Goal: Check status: Check status

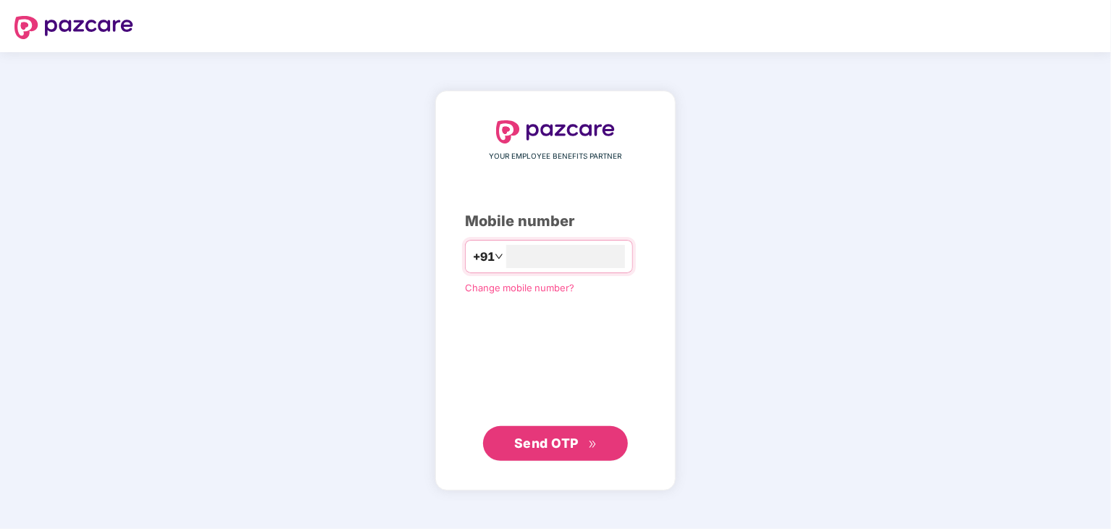
type input "**********"
click at [518, 447] on span "Send OTP" at bounding box center [546, 441] width 64 height 15
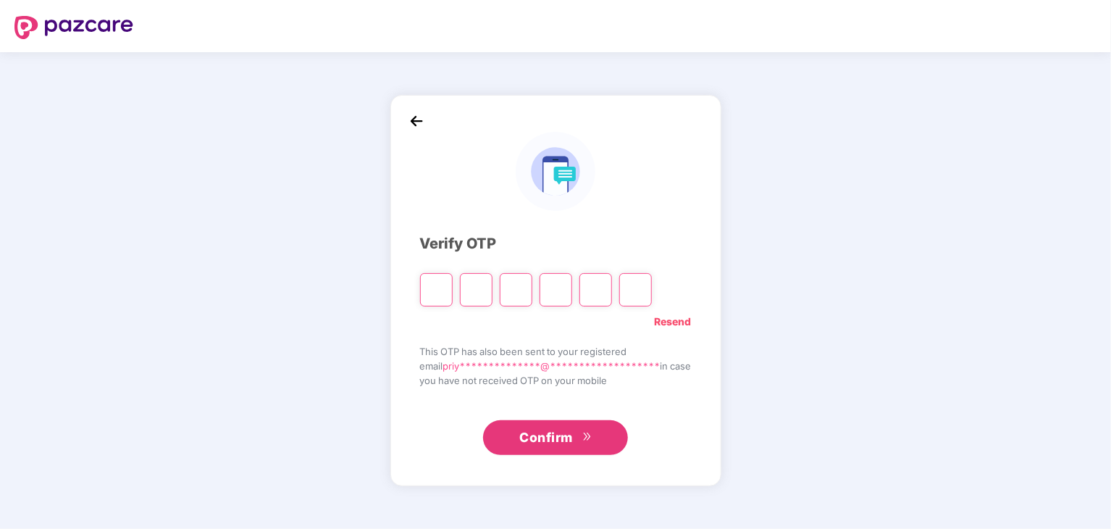
type input "*"
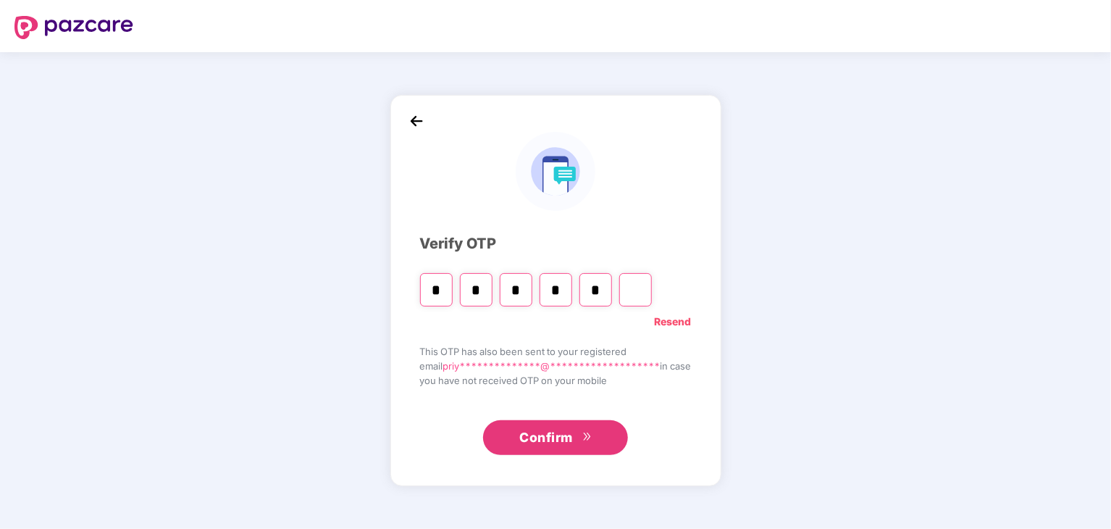
type input "*"
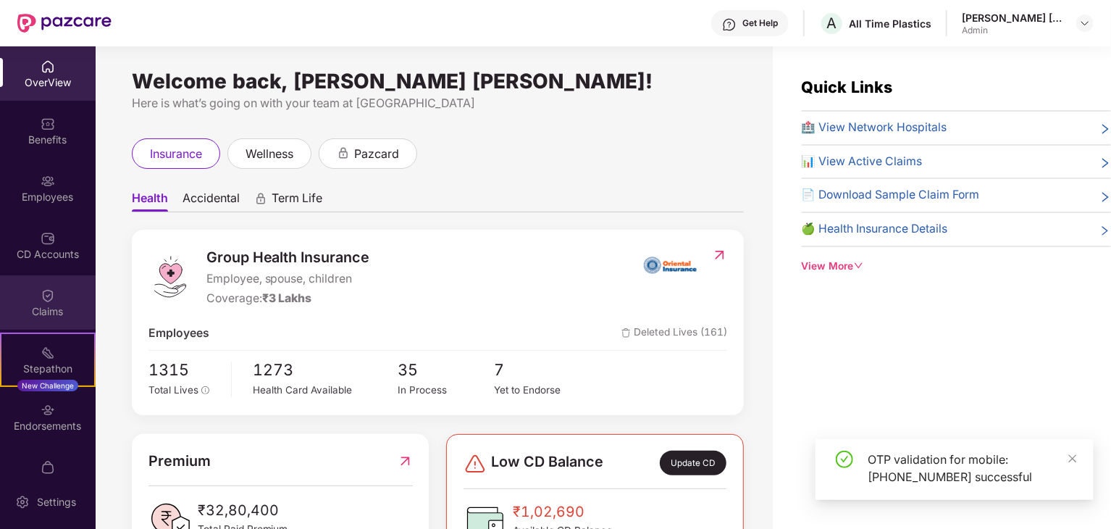
click at [55, 306] on div "Claims" at bounding box center [48, 311] width 96 height 14
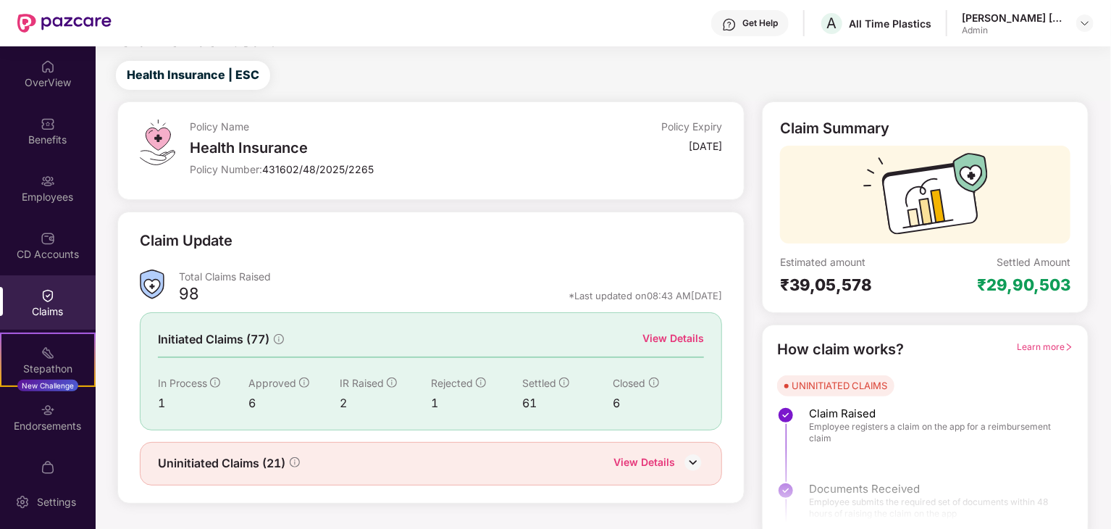
scroll to position [38, 0]
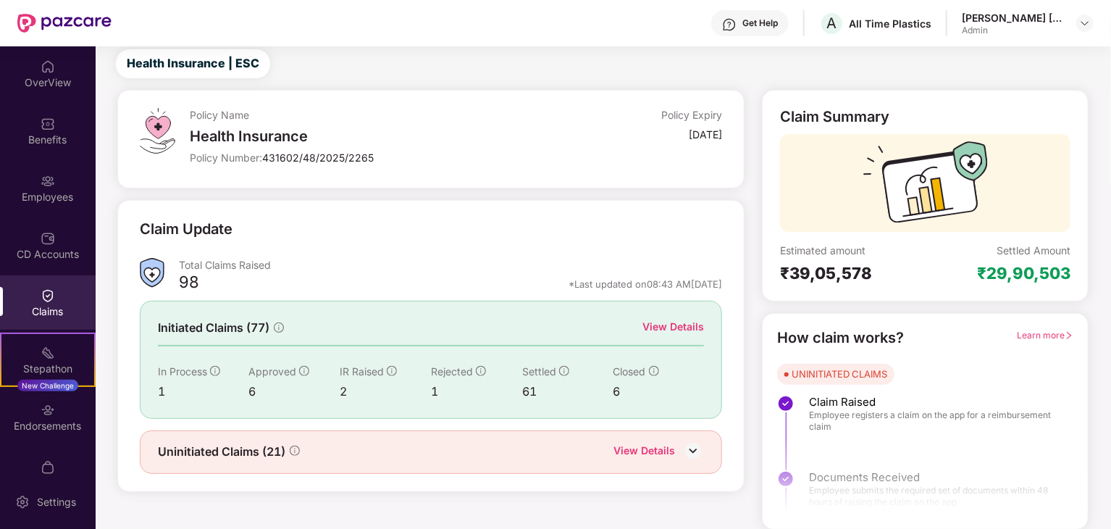
click at [681, 329] on div "View Details" at bounding box center [673, 327] width 62 height 16
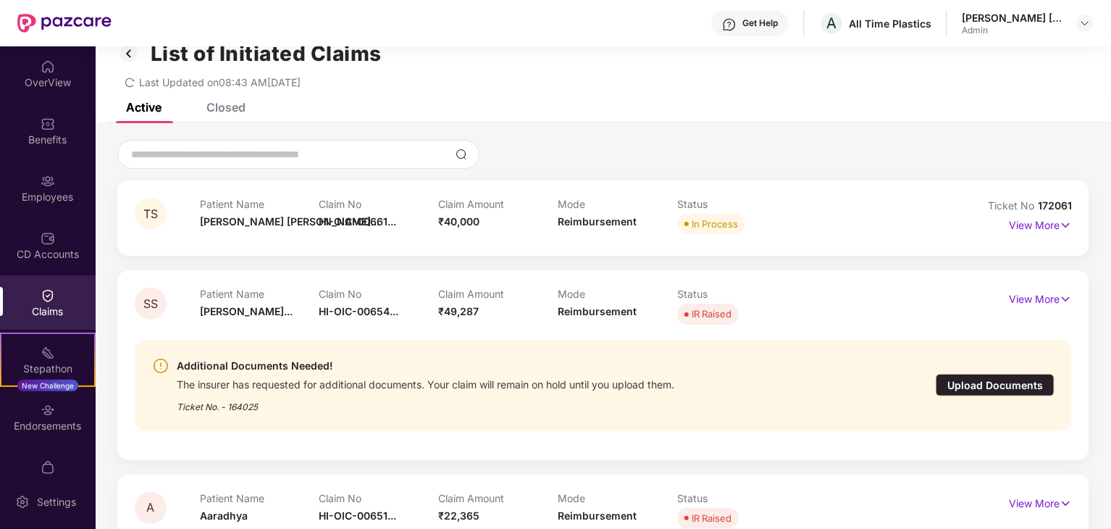
scroll to position [0, 0]
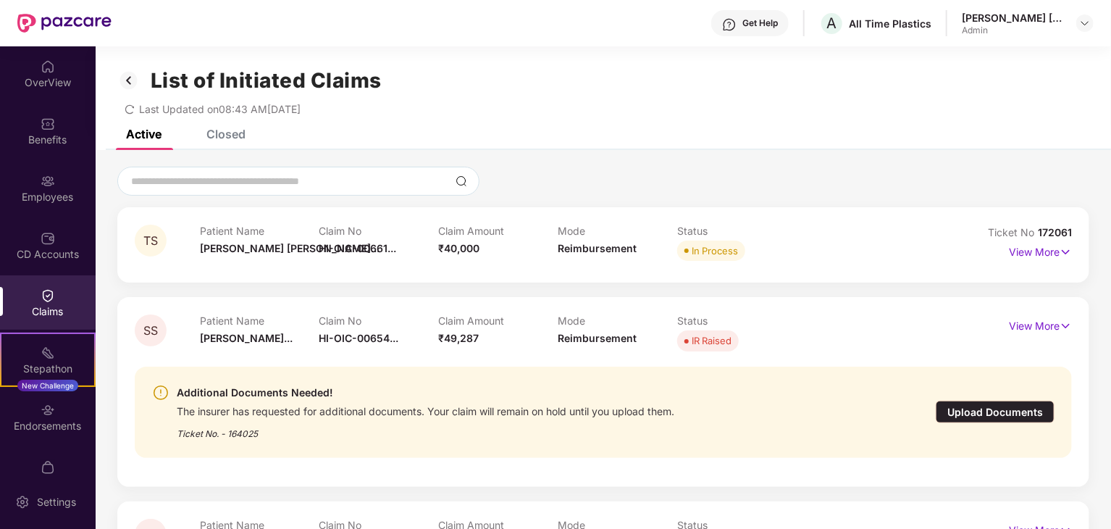
click at [969, 409] on div "Upload Documents" at bounding box center [994, 411] width 119 height 22
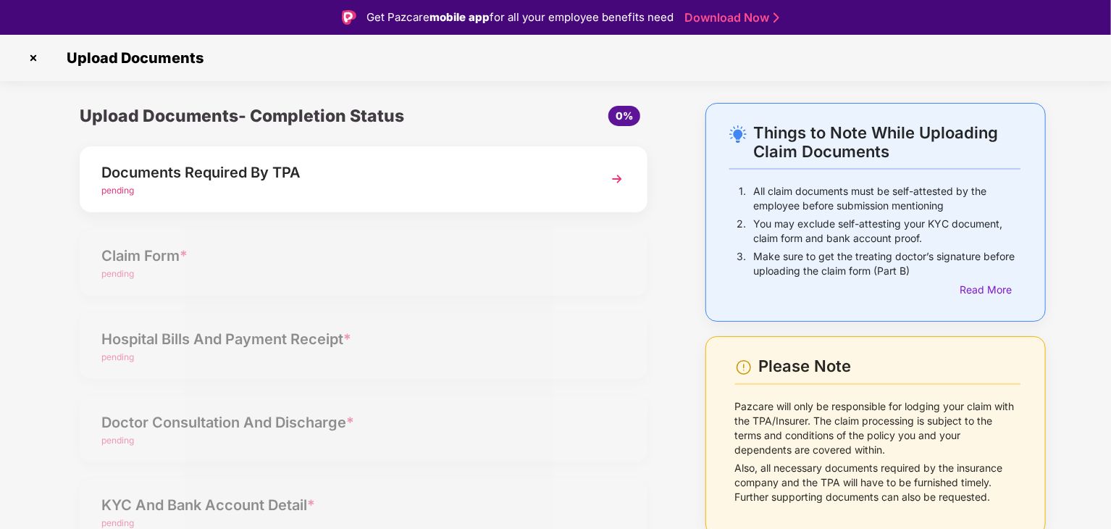
click at [489, 193] on div "pending" at bounding box center [341, 191] width 480 height 14
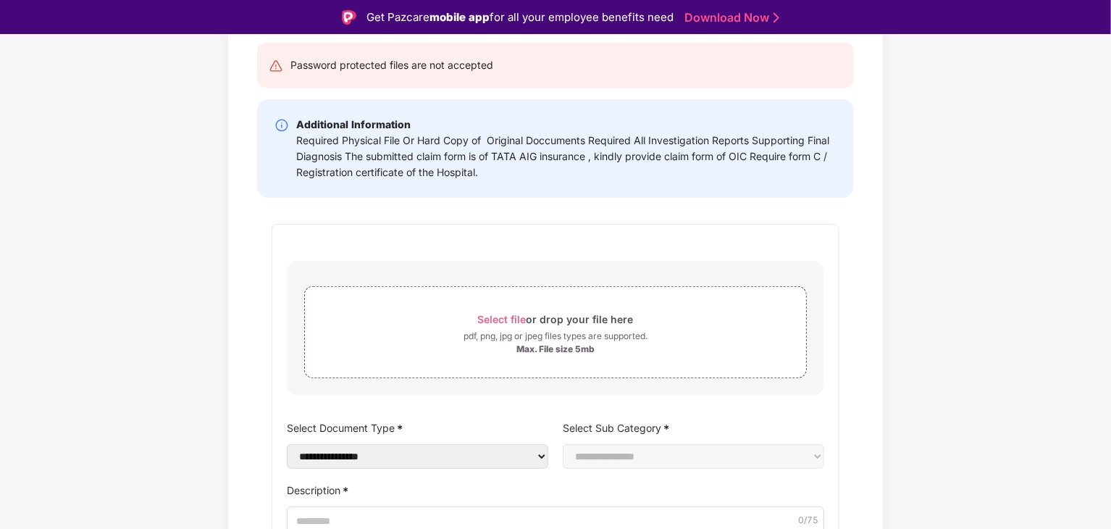
scroll to position [237, 0]
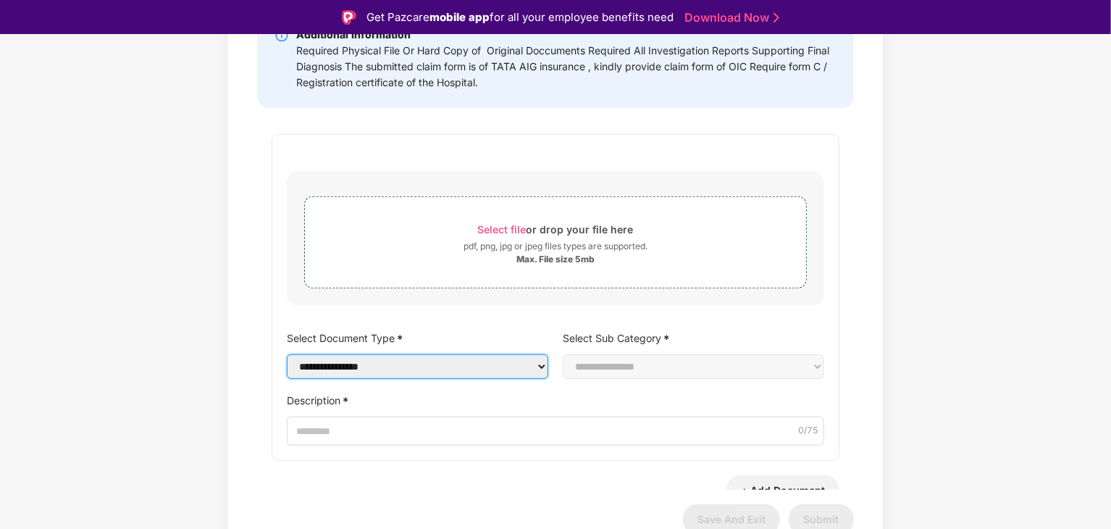
click at [477, 376] on select "**********" at bounding box center [417, 366] width 261 height 25
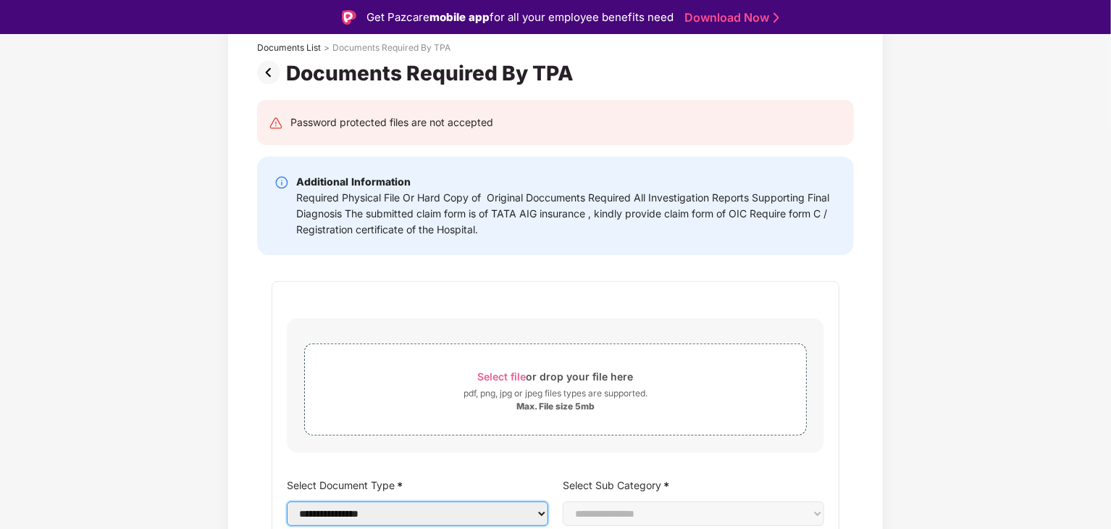
scroll to position [0, 0]
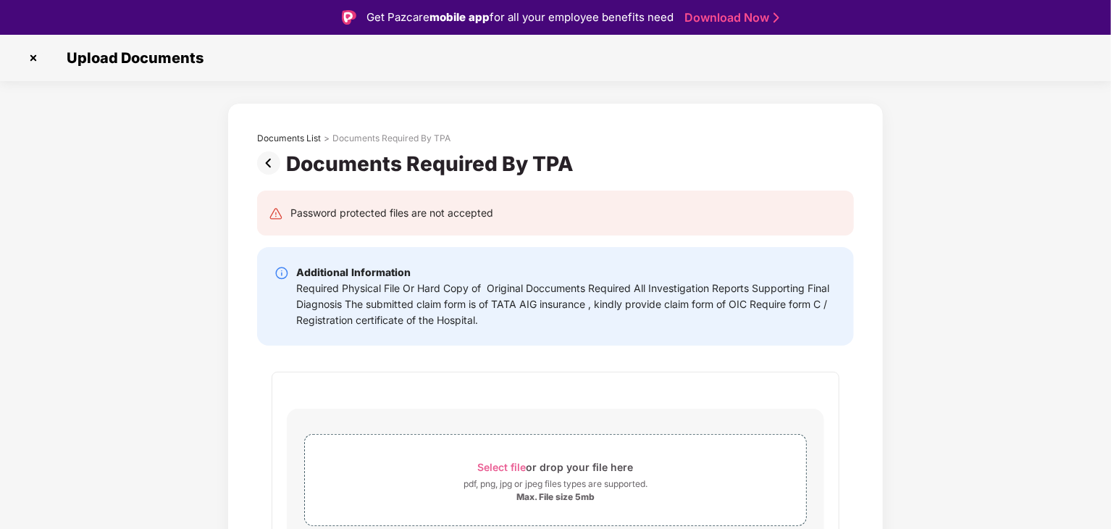
click at [29, 51] on img at bounding box center [33, 57] width 23 height 23
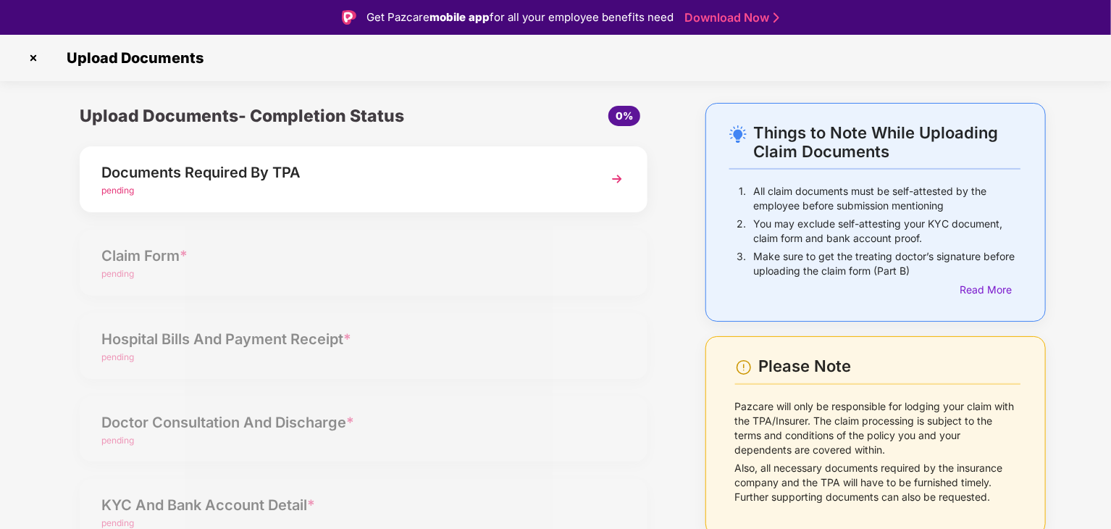
click at [496, 177] on div "Documents Required By TPA" at bounding box center [341, 172] width 480 height 23
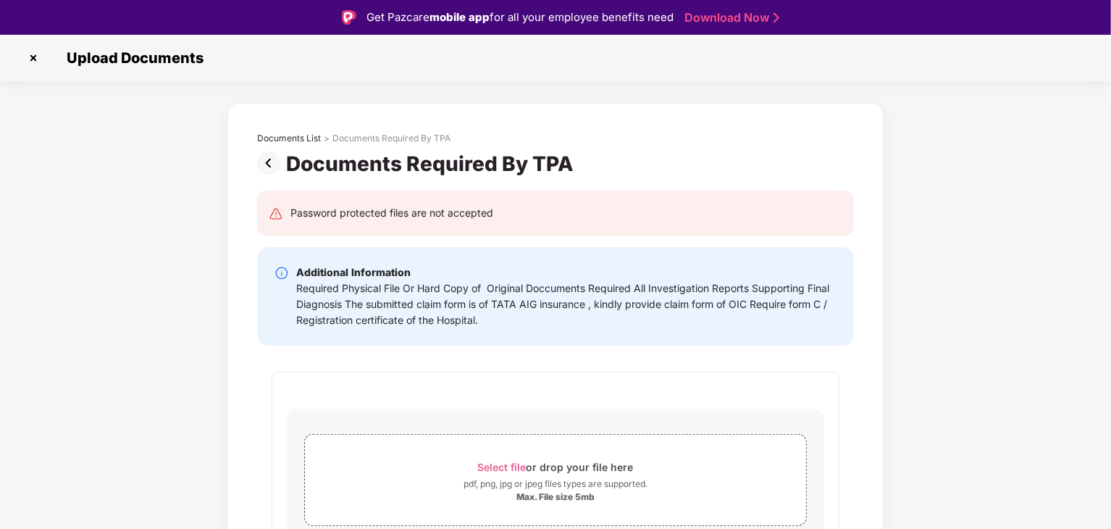
click at [36, 59] on img at bounding box center [33, 57] width 23 height 23
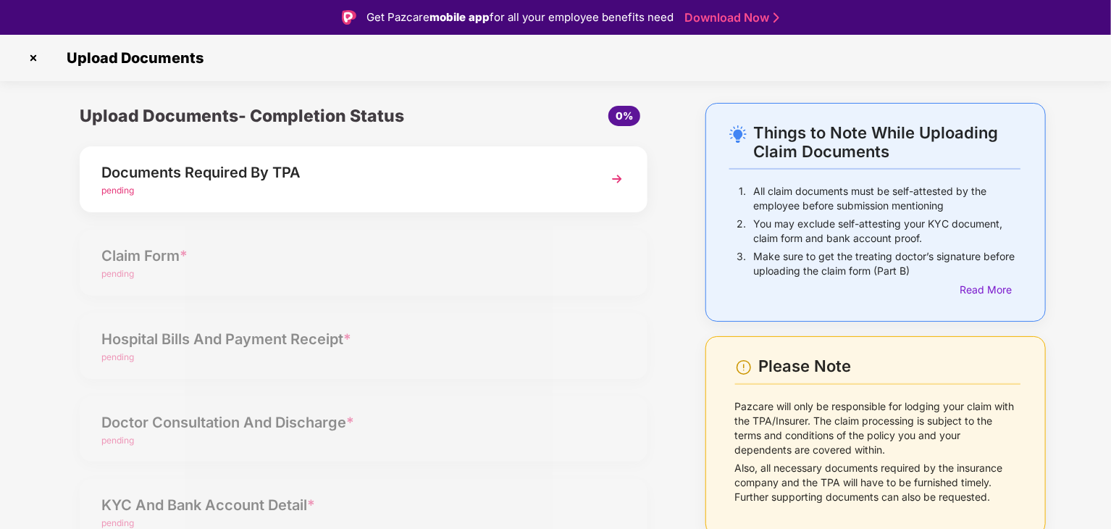
click at [37, 52] on img at bounding box center [33, 57] width 23 height 23
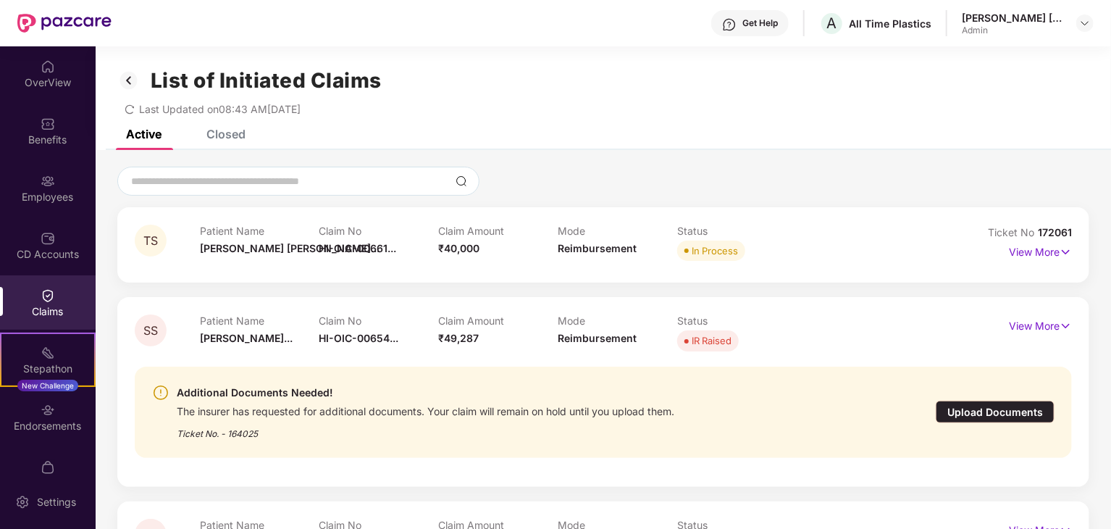
click at [214, 137] on div "Closed" at bounding box center [225, 134] width 39 height 14
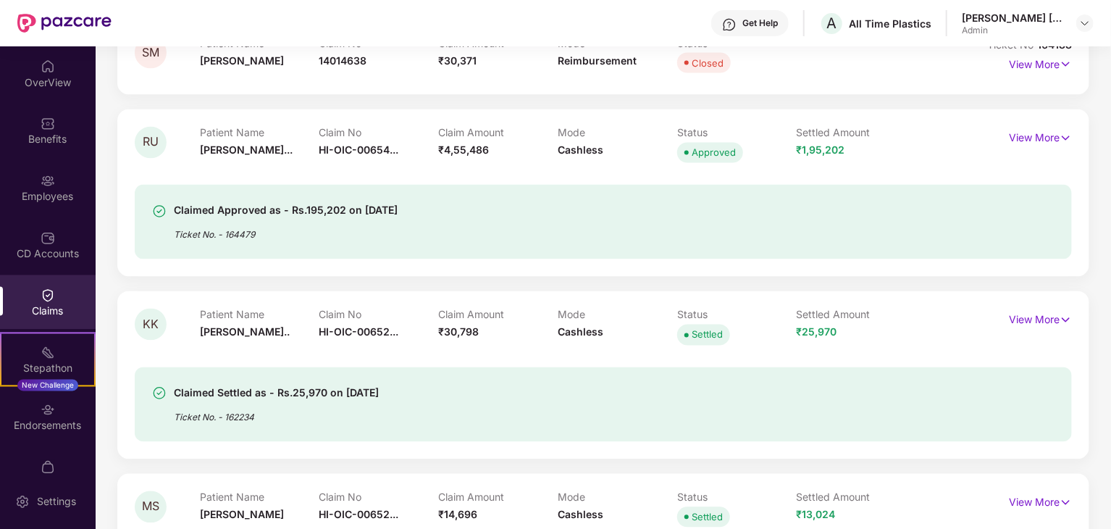
scroll to position [1303, 0]
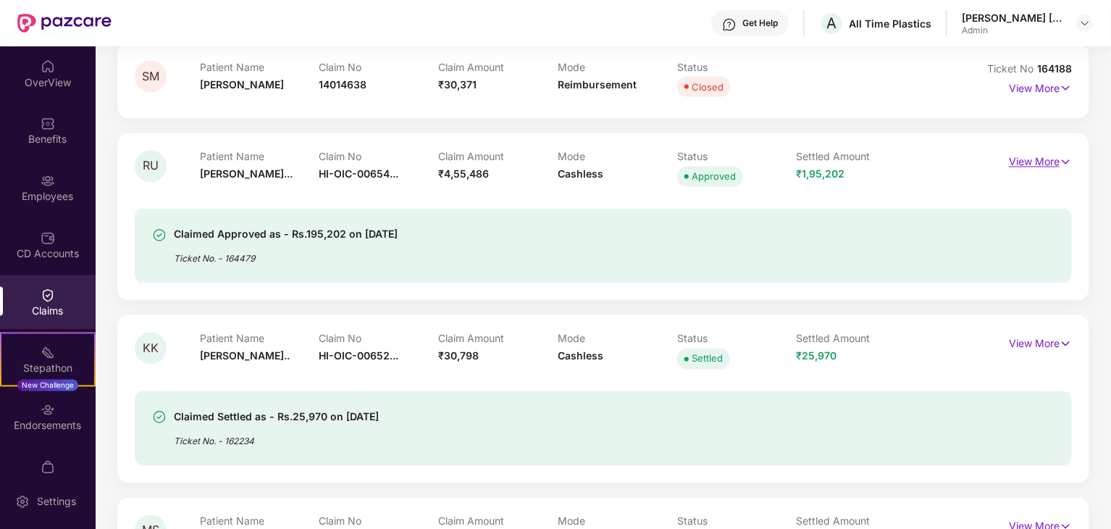
click at [1054, 161] on p "View More" at bounding box center [1040, 161] width 63 height 20
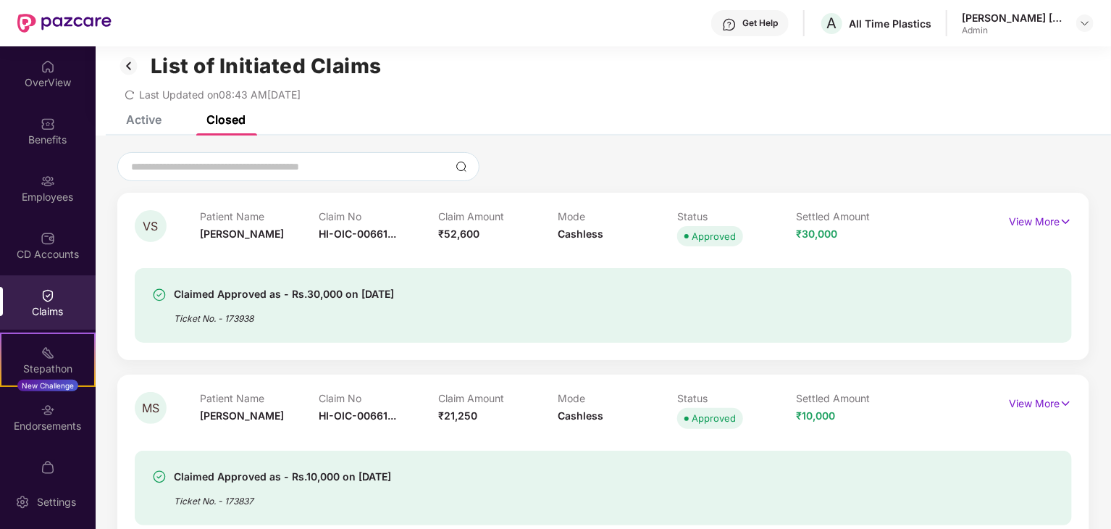
scroll to position [0, 0]
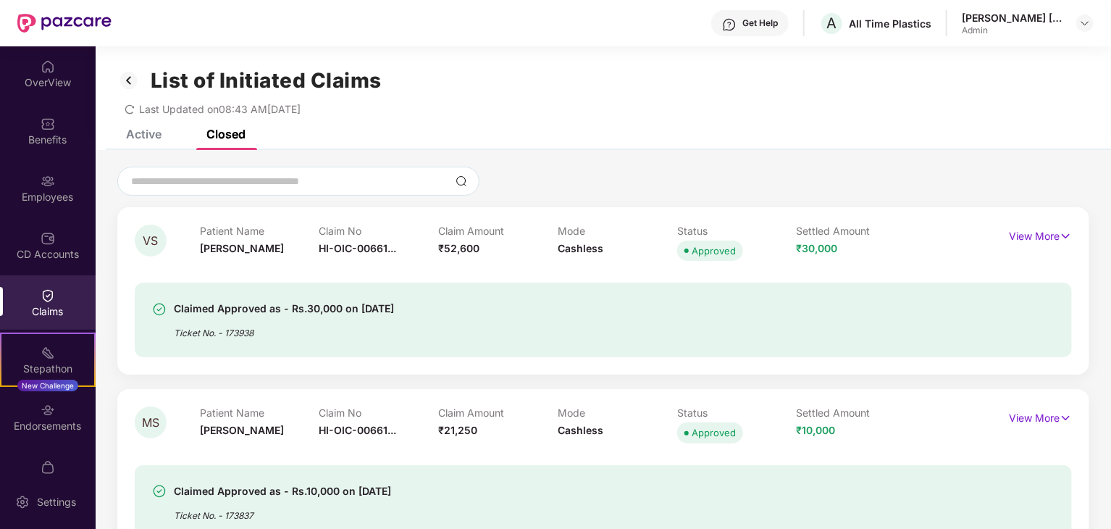
click at [132, 136] on div "Active" at bounding box center [143, 134] width 35 height 14
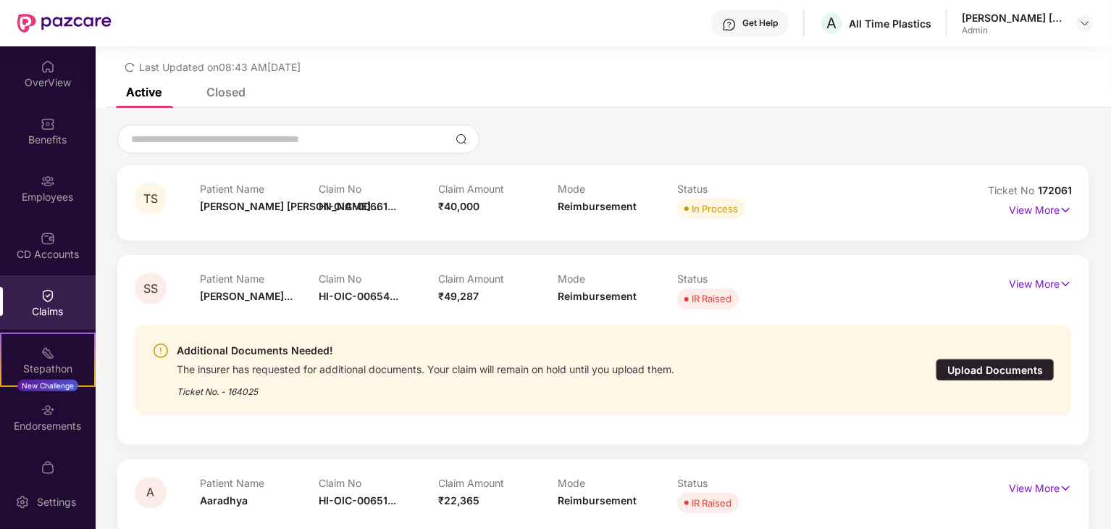
scroll to position [62, 0]
